Goal: Information Seeking & Learning: Learn about a topic

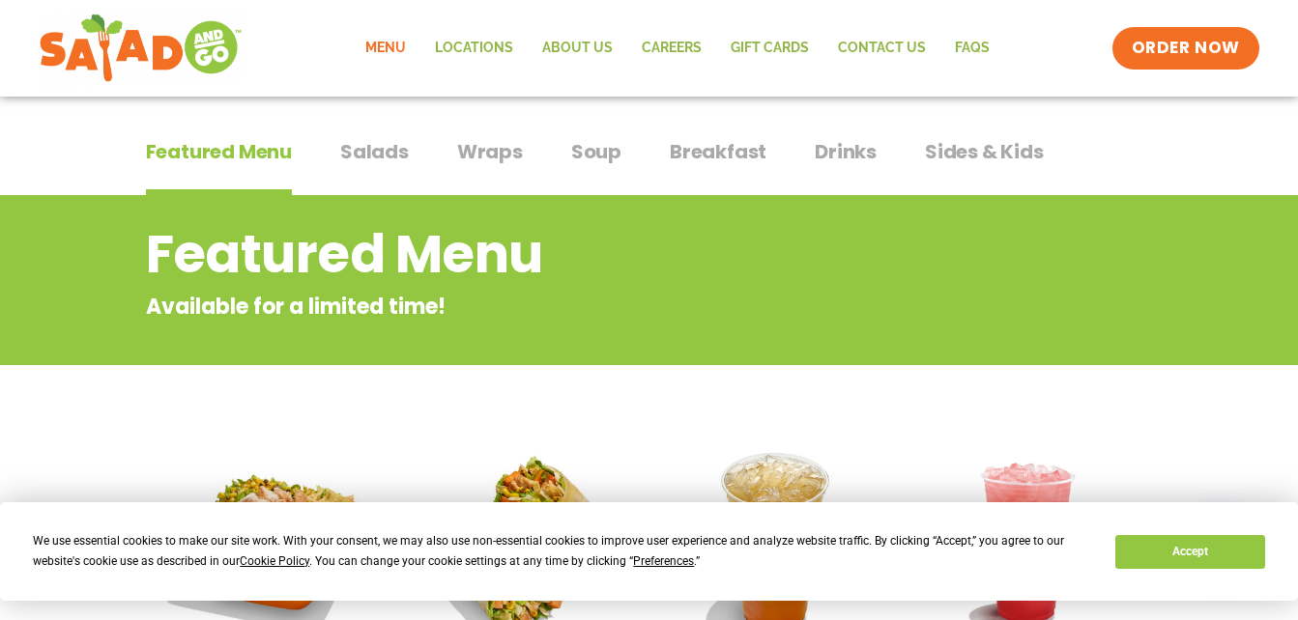
scroll to position [108, 0]
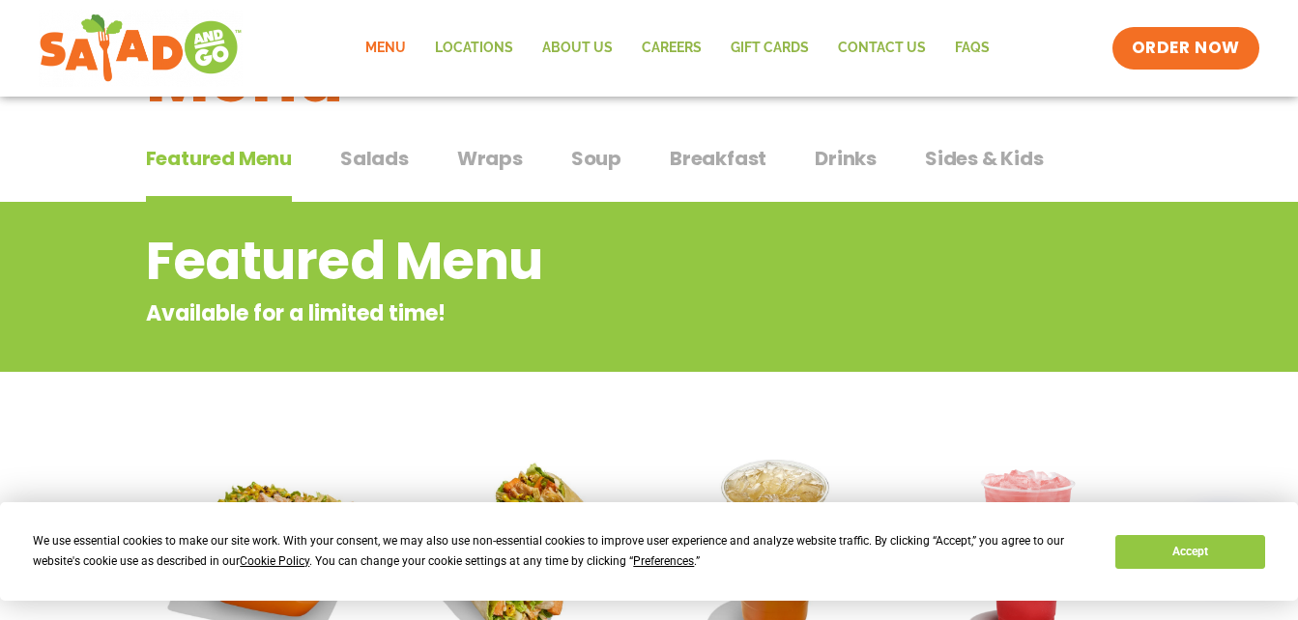
click at [494, 160] on span "Wraps" at bounding box center [490, 158] width 66 height 29
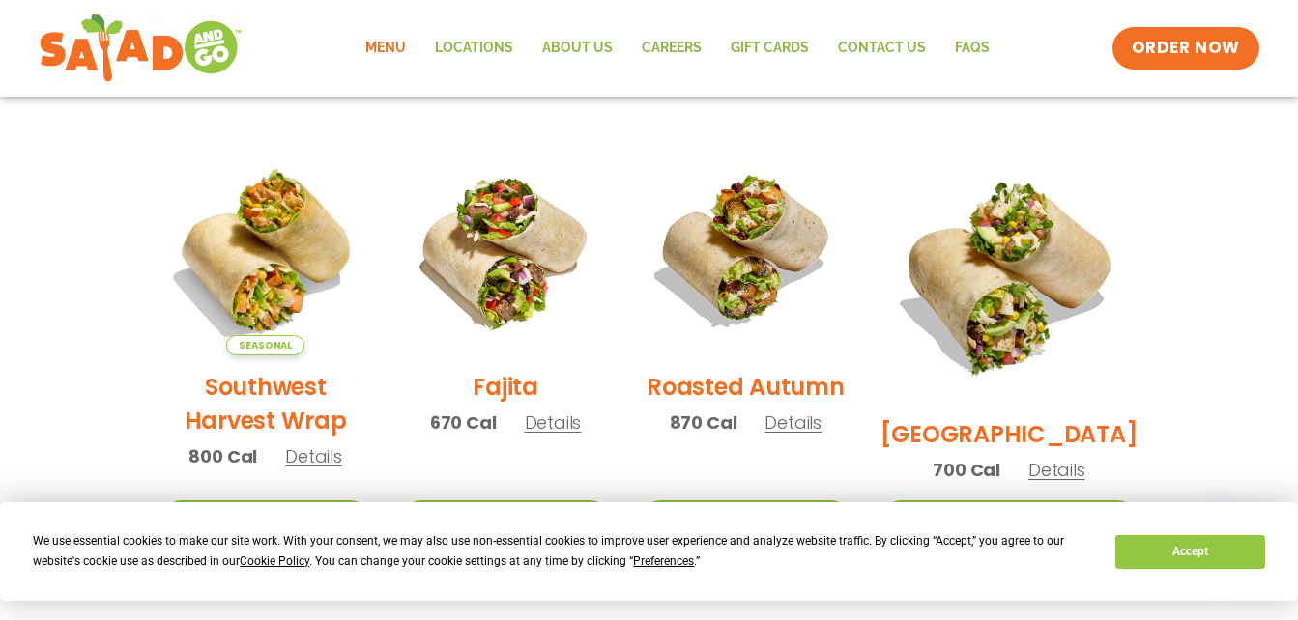
scroll to position [461, 0]
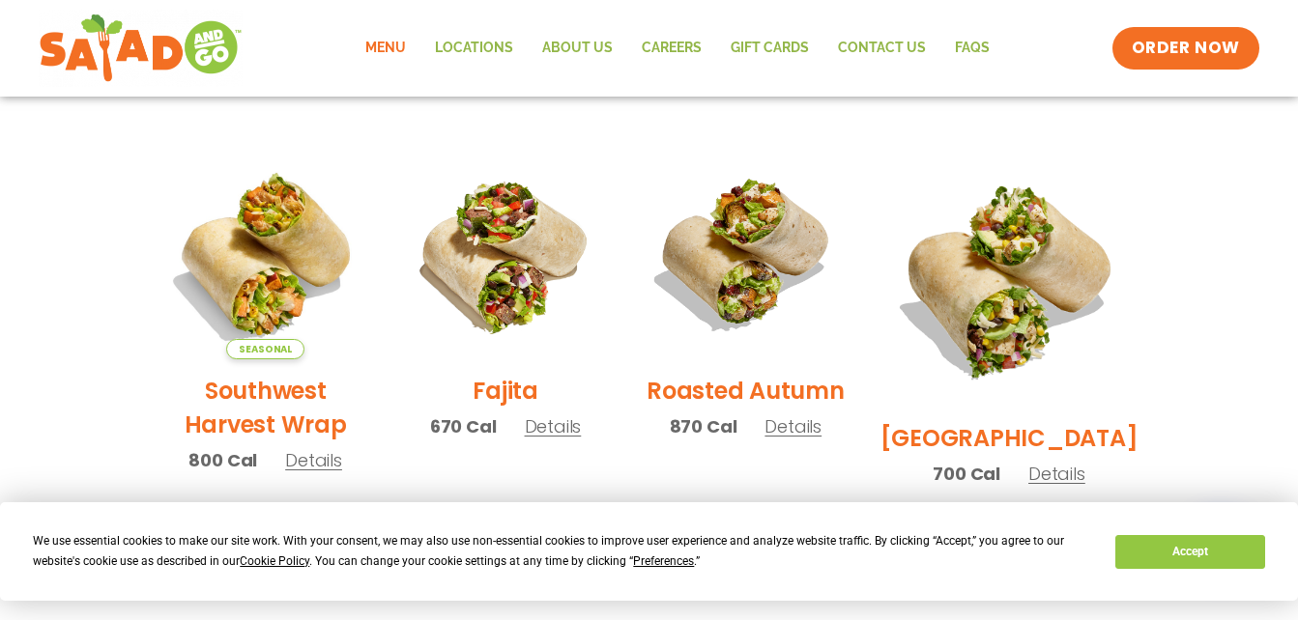
click at [822, 439] on span "Details" at bounding box center [792, 427] width 57 height 24
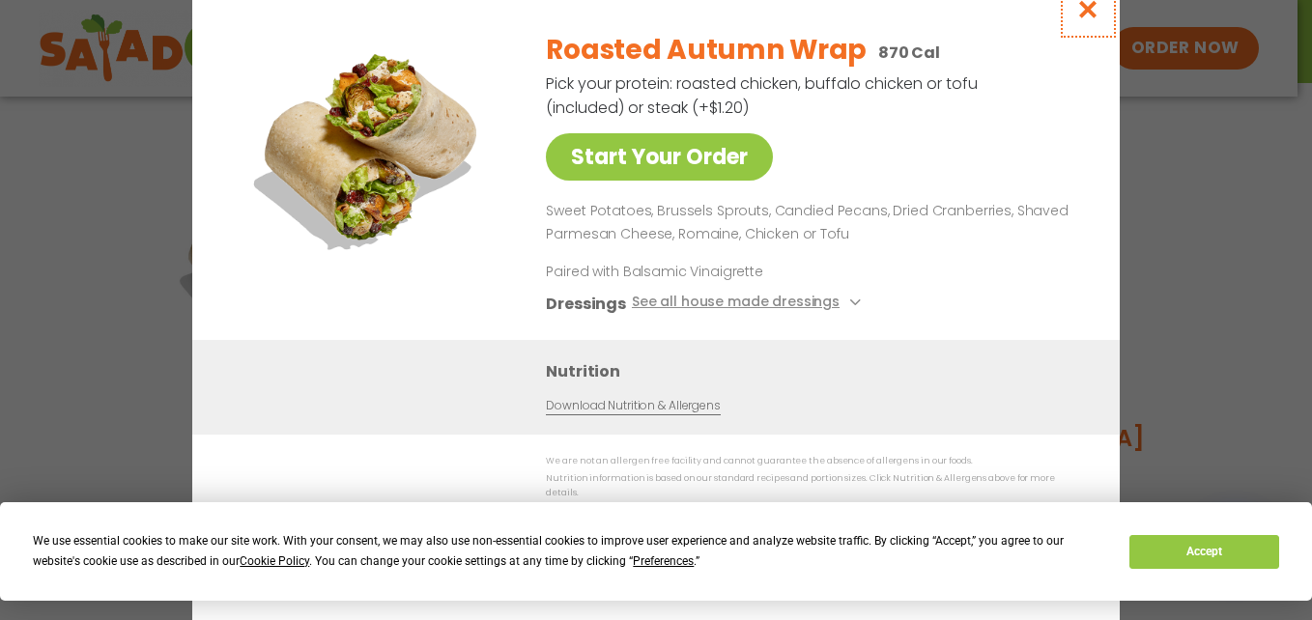
click at [1093, 10] on icon "Close modal" at bounding box center [1089, 9] width 24 height 20
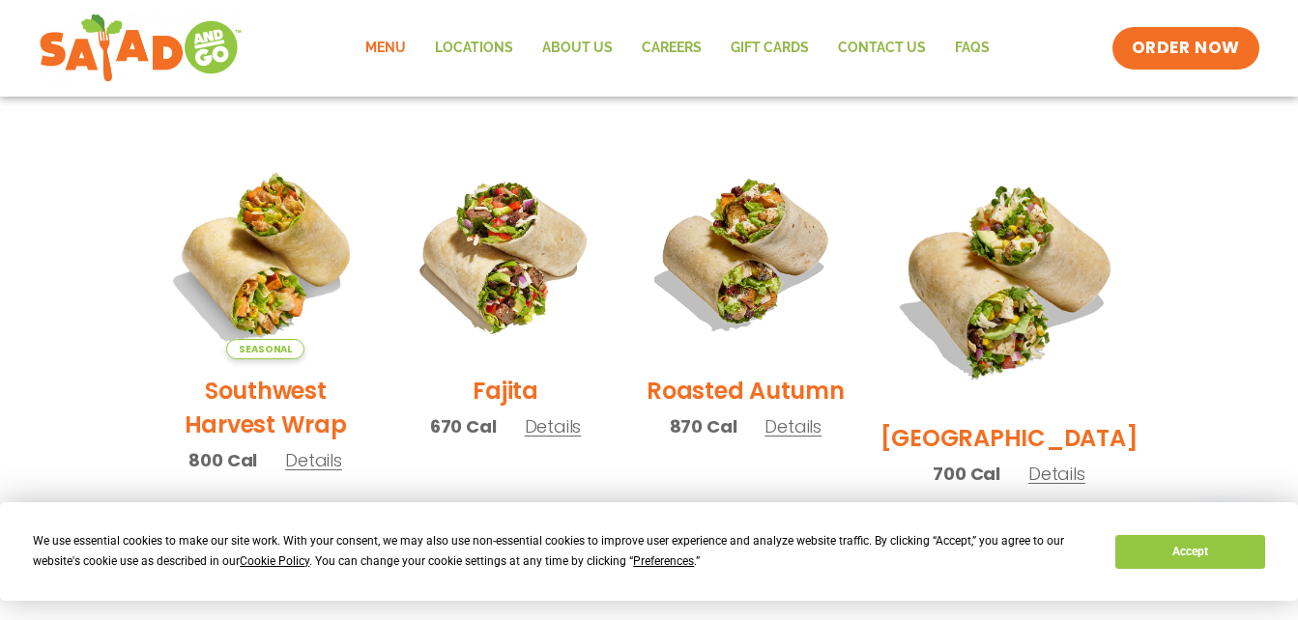
click at [1063, 462] on span "Details" at bounding box center [1056, 474] width 57 height 24
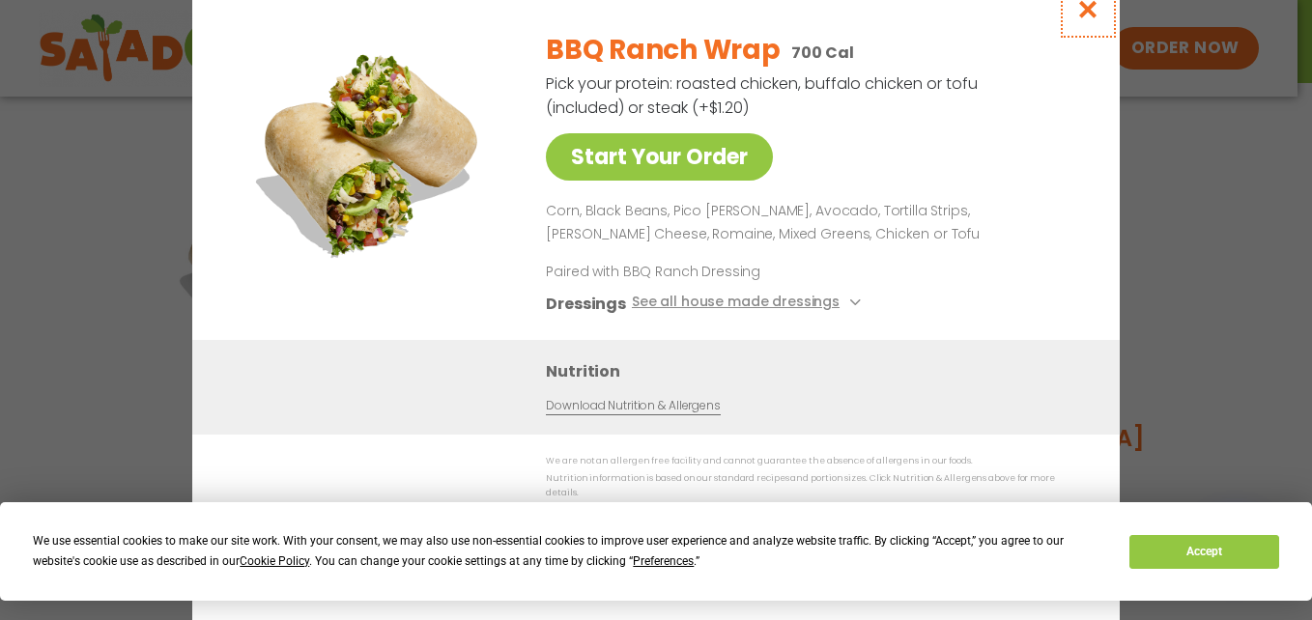
click at [1081, 18] on icon "Close modal" at bounding box center [1089, 9] width 24 height 20
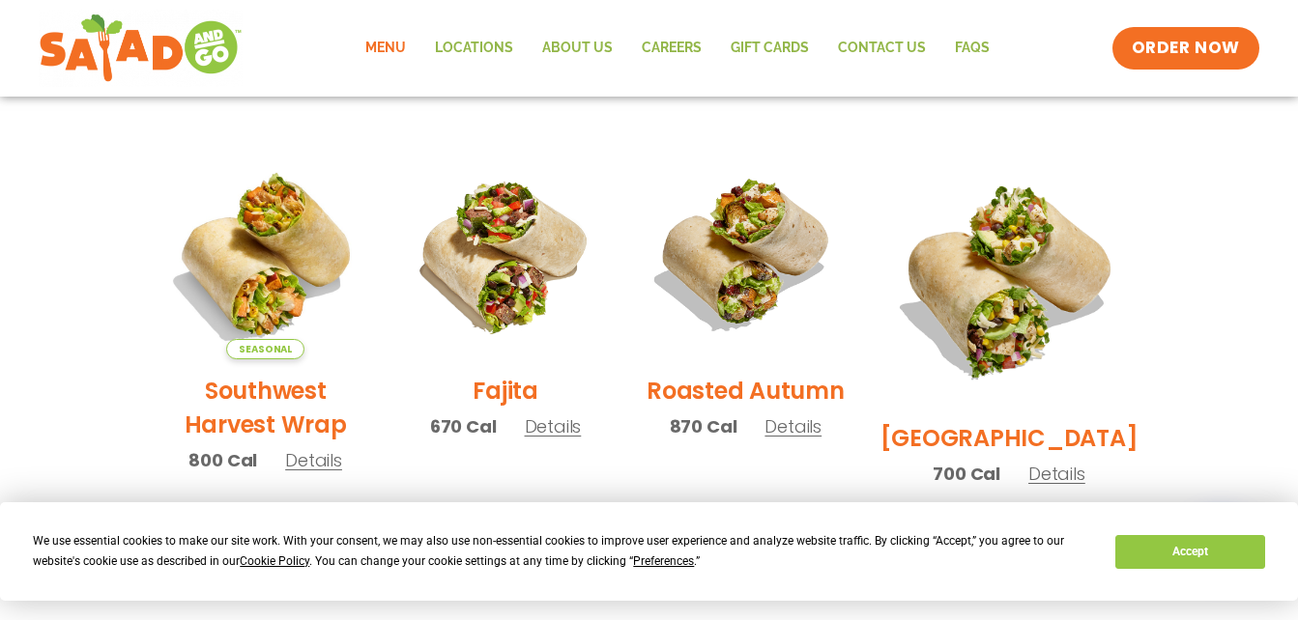
click at [807, 437] on span "Details" at bounding box center [792, 427] width 57 height 24
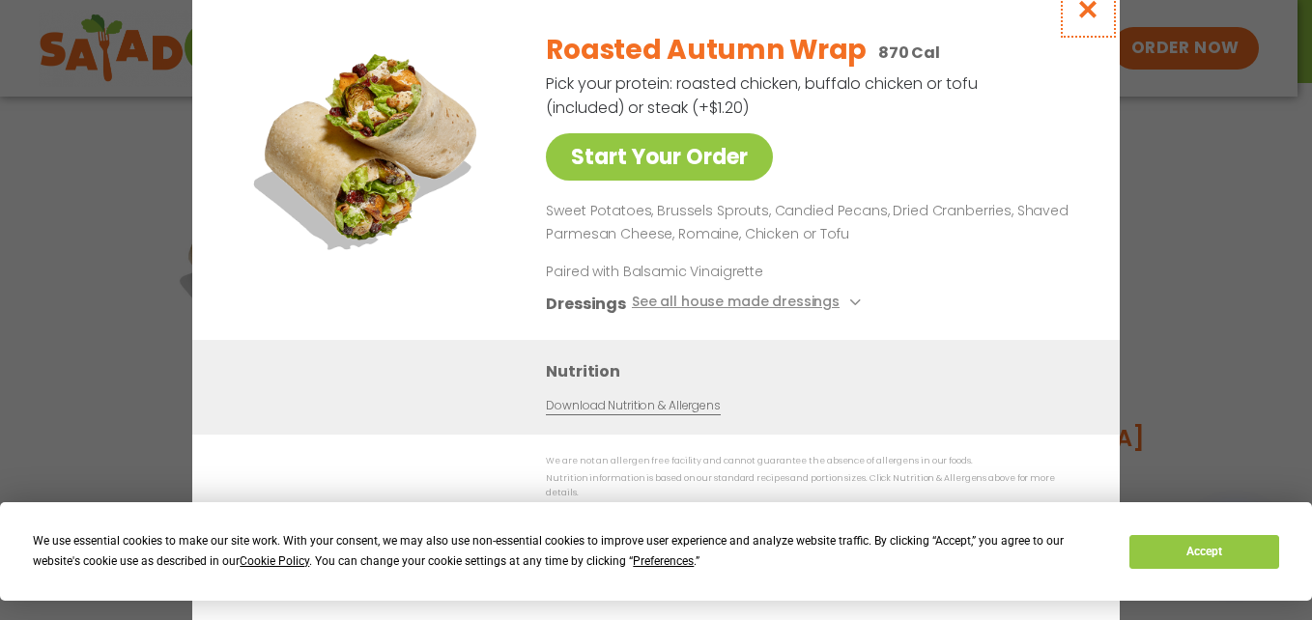
click at [1086, 13] on icon "Close modal" at bounding box center [1089, 9] width 24 height 20
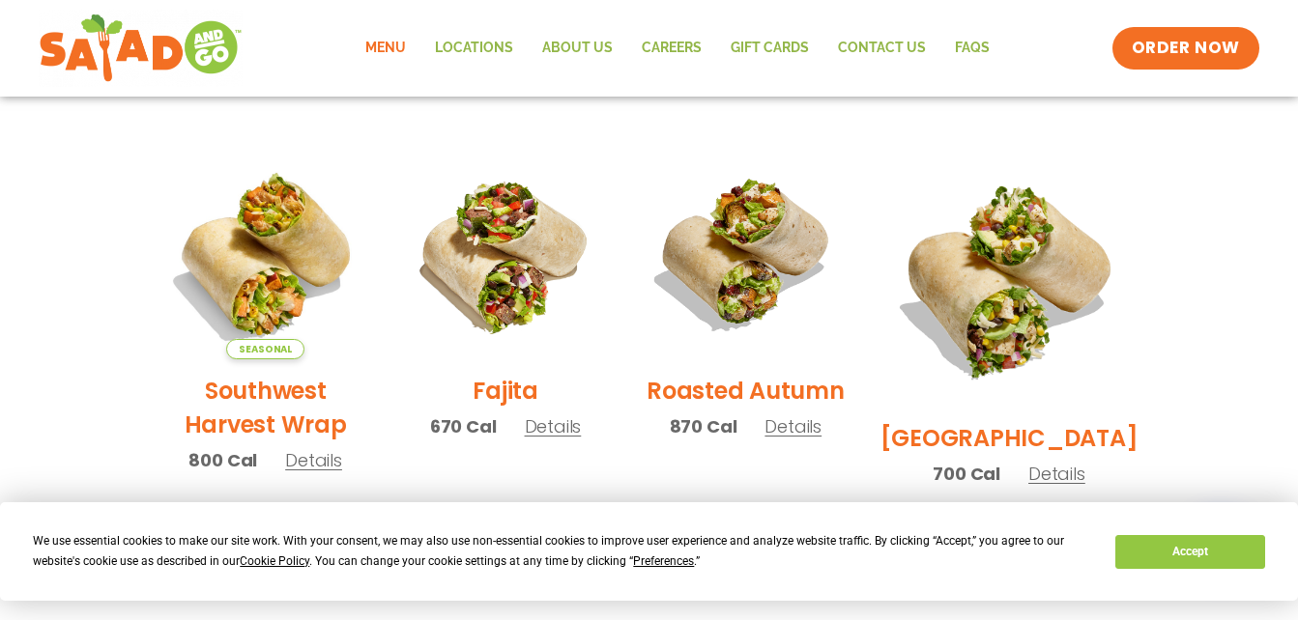
click at [577, 439] on span "Details" at bounding box center [553, 427] width 57 height 24
